Goal: Check status: Check status

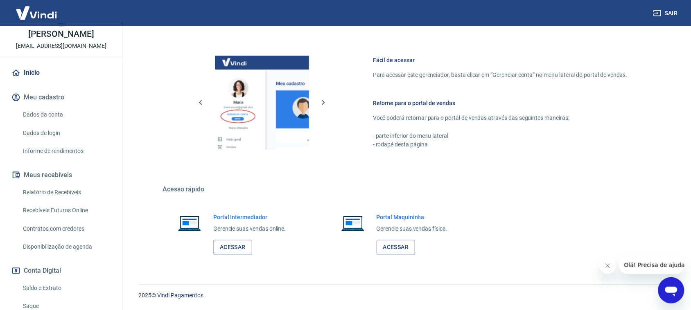
scroll to position [68, 0]
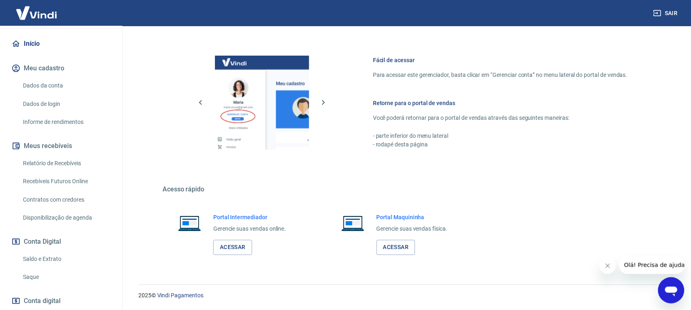
click at [54, 250] on button "Conta Digital" at bounding box center [61, 242] width 103 height 18
click at [61, 268] on link "Saldo e Extrato" at bounding box center [66, 259] width 93 height 17
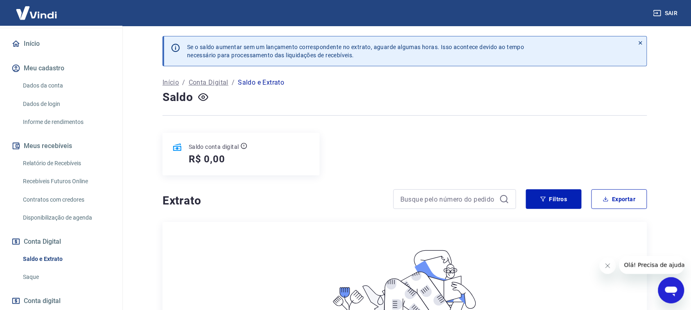
click at [200, 149] on p "Saldo conta digital" at bounding box center [214, 147] width 50 height 8
drag, startPoint x: 200, startPoint y: 149, endPoint x: 224, endPoint y: 149, distance: 23.7
click at [224, 149] on p "Saldo conta digital" at bounding box center [214, 147] width 50 height 8
